Goal: Task Accomplishment & Management: Use online tool/utility

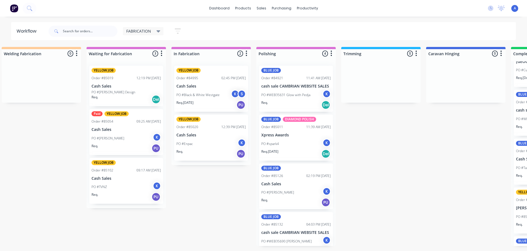
scroll to position [0, 94]
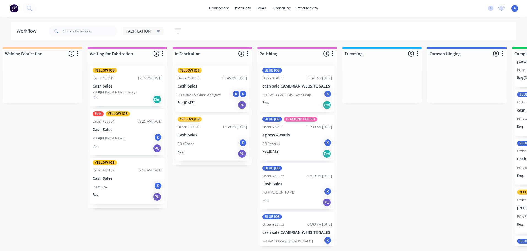
click at [158, 137] on div "K" at bounding box center [158, 137] width 8 height 8
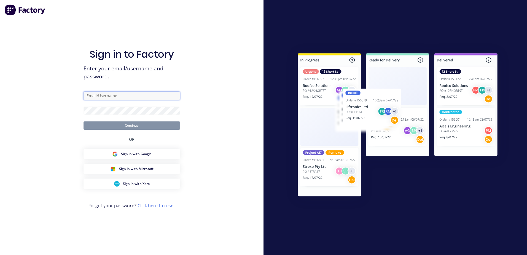
type input "[EMAIL_ADDRESS][DOMAIN_NAME]"
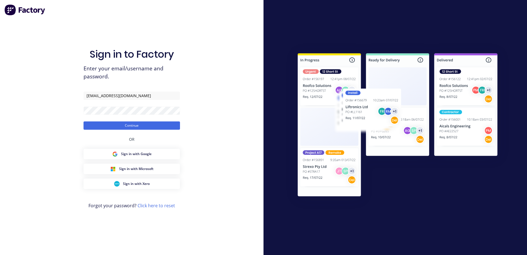
click at [220, 203] on div "Sign in to Factory Enter your email/username and password. fabrication@cambrian…" at bounding box center [132, 127] width 264 height 255
click at [218, 188] on div "Sign in to Factory Enter your email/username and password. fabrication@cambrian…" at bounding box center [132, 127] width 264 height 255
click at [219, 173] on div "Sign in to Factory Enter your email/username and password. fabrication@cambrian…" at bounding box center [132, 127] width 264 height 255
click at [216, 147] on div "Sign in to Factory Enter your email/username and password. fabrication@cambrian…" at bounding box center [132, 127] width 264 height 255
click at [40, 104] on div "Sign in to Factory Enter your email/username and password. fabrication@cambrian…" at bounding box center [132, 127] width 264 height 255
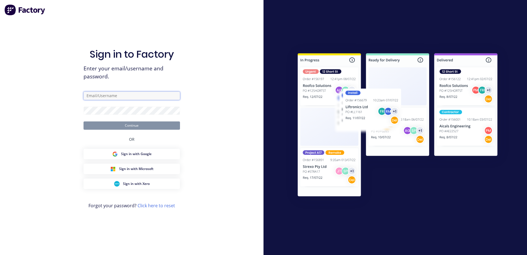
type input "[EMAIL_ADDRESS][DOMAIN_NAME]"
click at [315, 123] on img at bounding box center [398, 125] width 224 height 167
type input "[EMAIL_ADDRESS][DOMAIN_NAME]"
click at [142, 124] on button "Continue" at bounding box center [132, 125] width 97 height 8
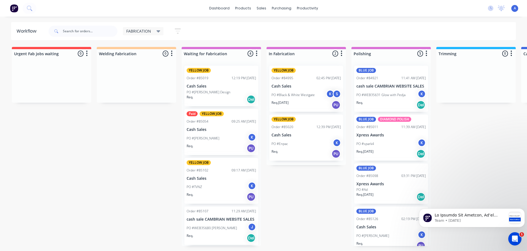
click at [249, 138] on div "K" at bounding box center [252, 137] width 8 height 8
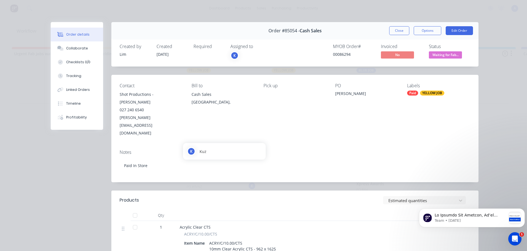
click at [243, 58] on div "K" at bounding box center [258, 55] width 55 height 8
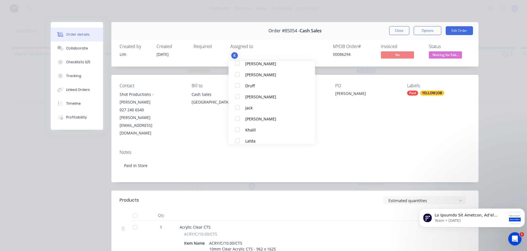
scroll to position [49, 0]
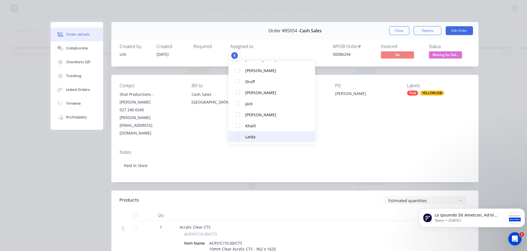
click at [242, 137] on div at bounding box center [237, 136] width 11 height 11
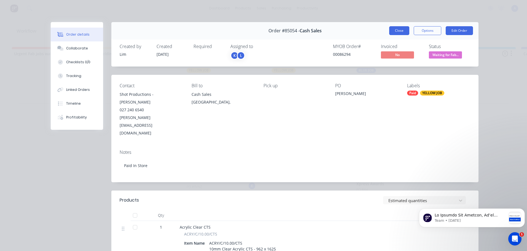
click at [396, 31] on button "Close" at bounding box center [399, 30] width 20 height 9
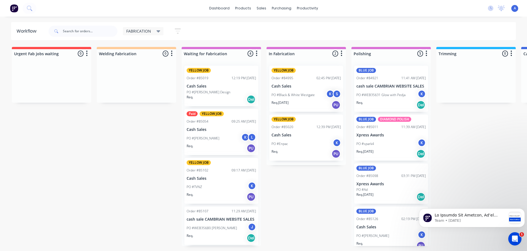
click at [223, 141] on div "PO #Willy Goer K L" at bounding box center [221, 138] width 69 height 10
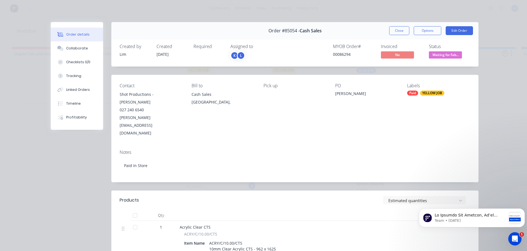
click at [441, 56] on span "Waiting for Fab..." at bounding box center [445, 54] width 33 height 7
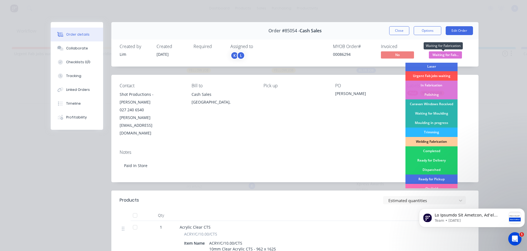
scroll to position [49, 0]
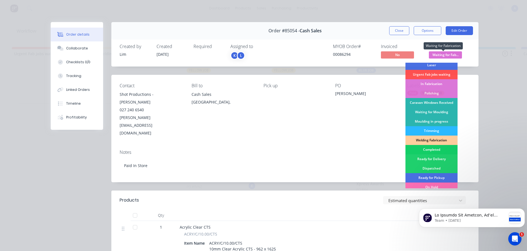
click at [432, 151] on div "Completed" at bounding box center [432, 149] width 52 height 9
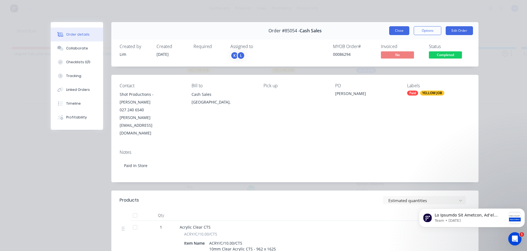
click at [398, 28] on button "Close" at bounding box center [399, 30] width 20 height 9
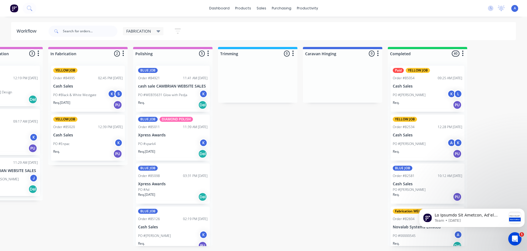
scroll to position [0, 219]
